Goal: Task Accomplishment & Management: Manage account settings

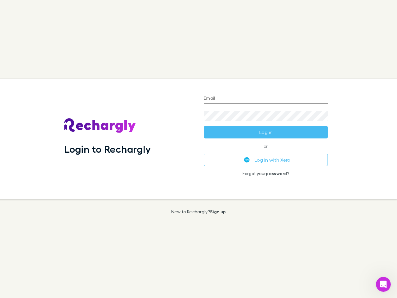
click at [198, 149] on div "Login to Rechargly" at bounding box center [128, 139] width 139 height 120
click at [266, 99] on input "Email" at bounding box center [266, 99] width 124 height 10
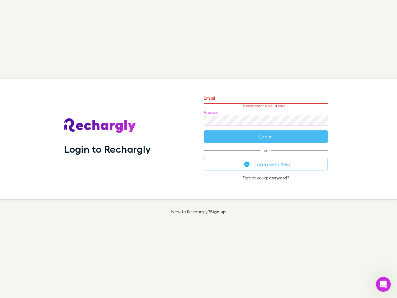
click at [266, 132] on form "Email Please enter a valid email. Password Log in" at bounding box center [266, 116] width 124 height 54
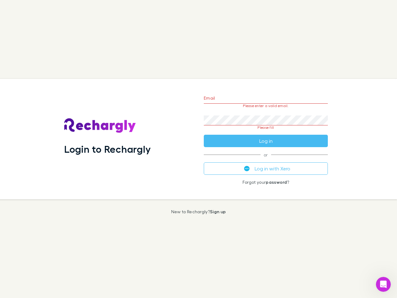
click at [266, 160] on div "Email Please enter a valid email. Password Please fill Log in or Log in with Xe…" at bounding box center [266, 139] width 134 height 120
click at [383, 284] on icon "Open Intercom Messenger" at bounding box center [383, 284] width 10 height 10
